Goal: Information Seeking & Learning: Learn about a topic

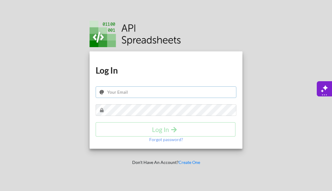
type input "[PERSON_NAME][EMAIL_ADDRESS][DOMAIN_NAME]"
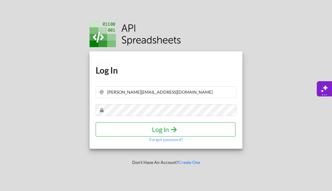
click at [152, 130] on h4 "Log In" at bounding box center [165, 130] width 127 height 8
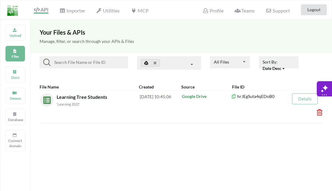
click at [15, 12] on img at bounding box center [12, 10] width 11 height 11
click at [16, 76] on p "Docs" at bounding box center [15, 77] width 15 height 5
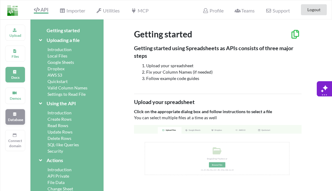
click at [14, 114] on icon at bounding box center [14, 114] width 4 height 4
